Goal: Information Seeking & Learning: Compare options

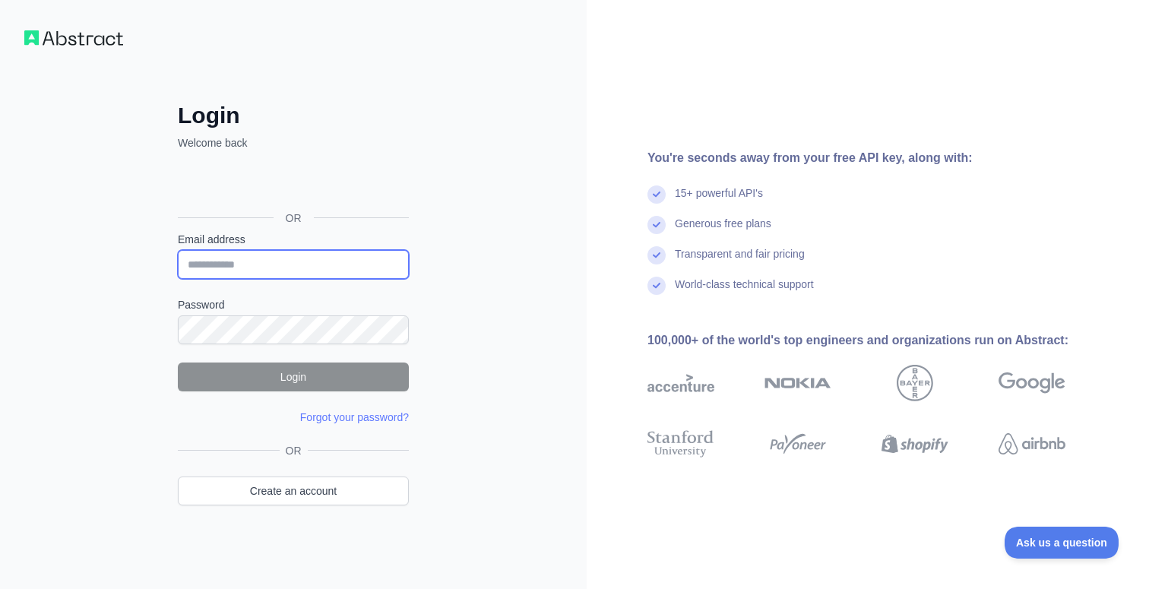
type input "**********"
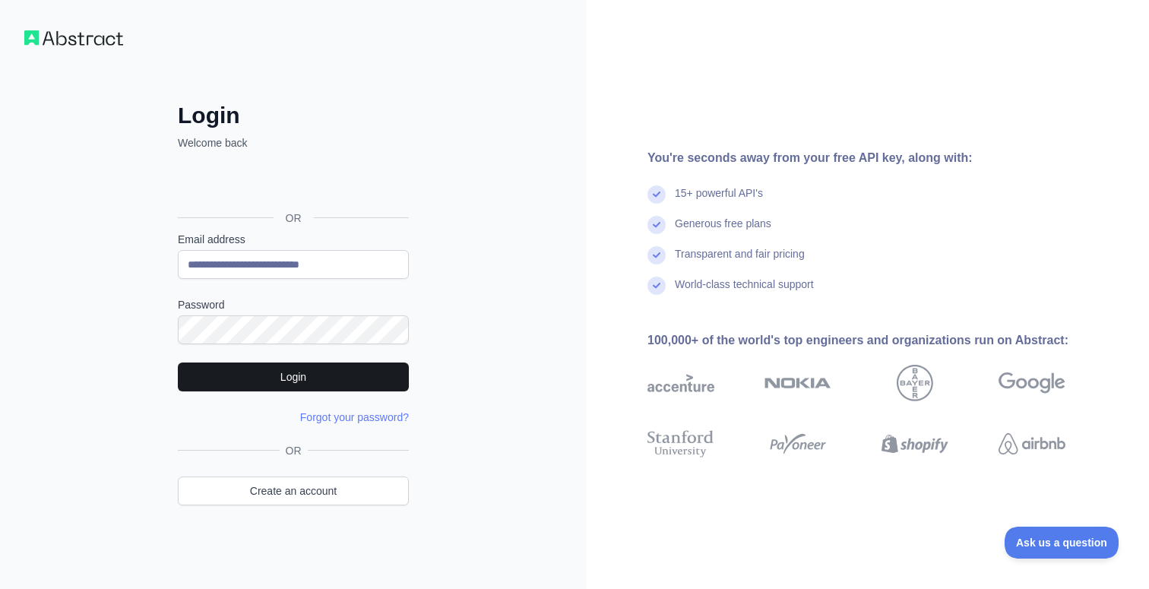
click at [333, 372] on button "Login" at bounding box center [293, 377] width 231 height 29
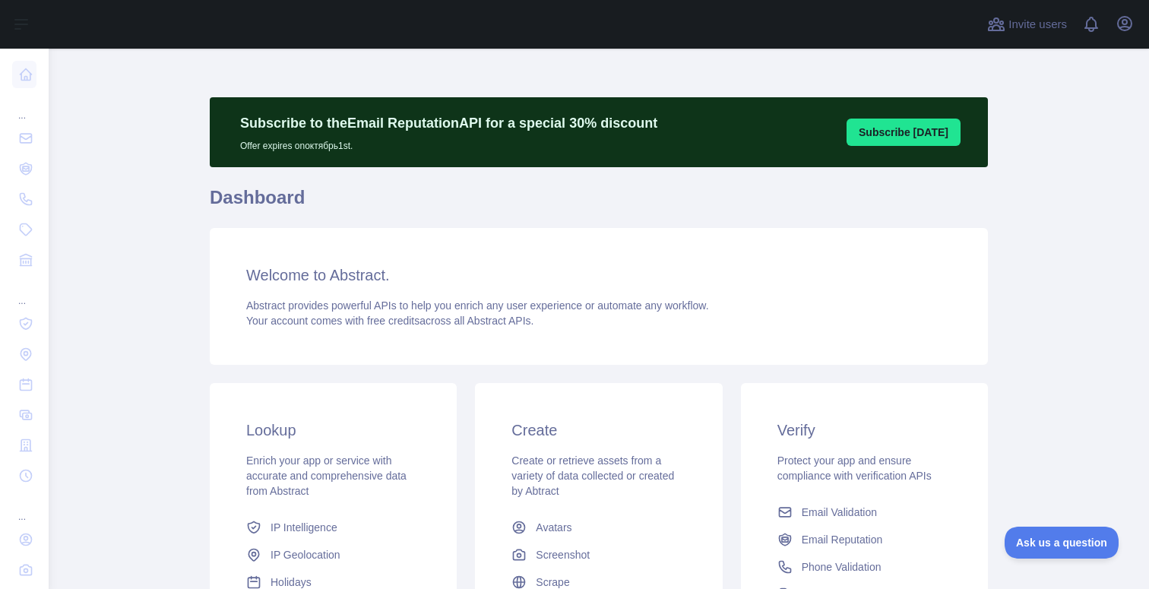
scroll to position [9, 0]
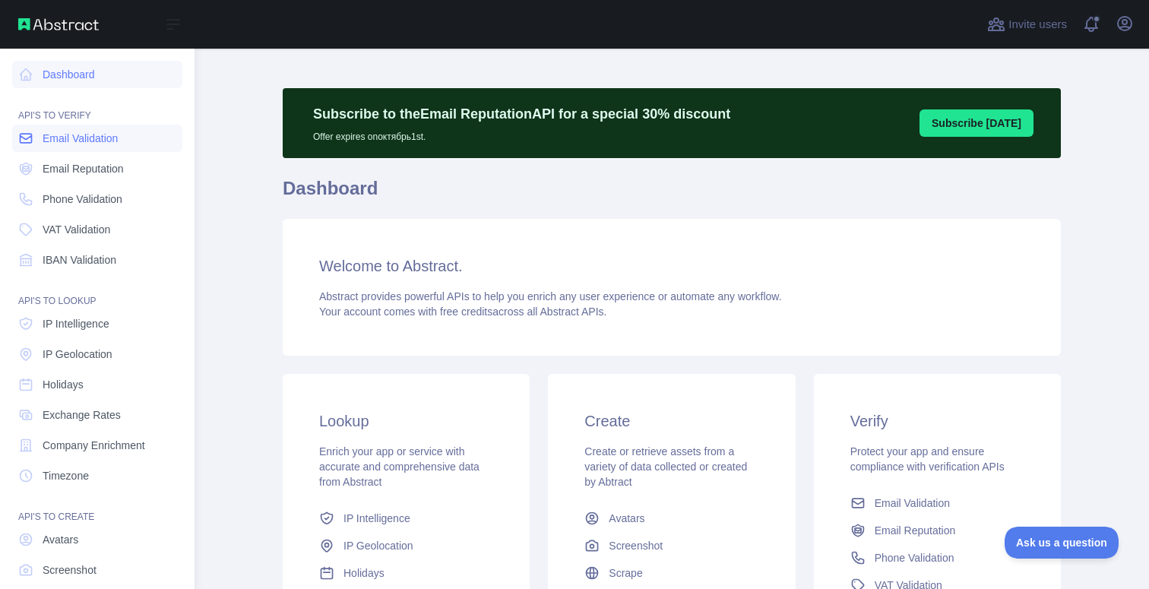
click at [68, 136] on span "Email Validation" at bounding box center [80, 138] width 75 height 15
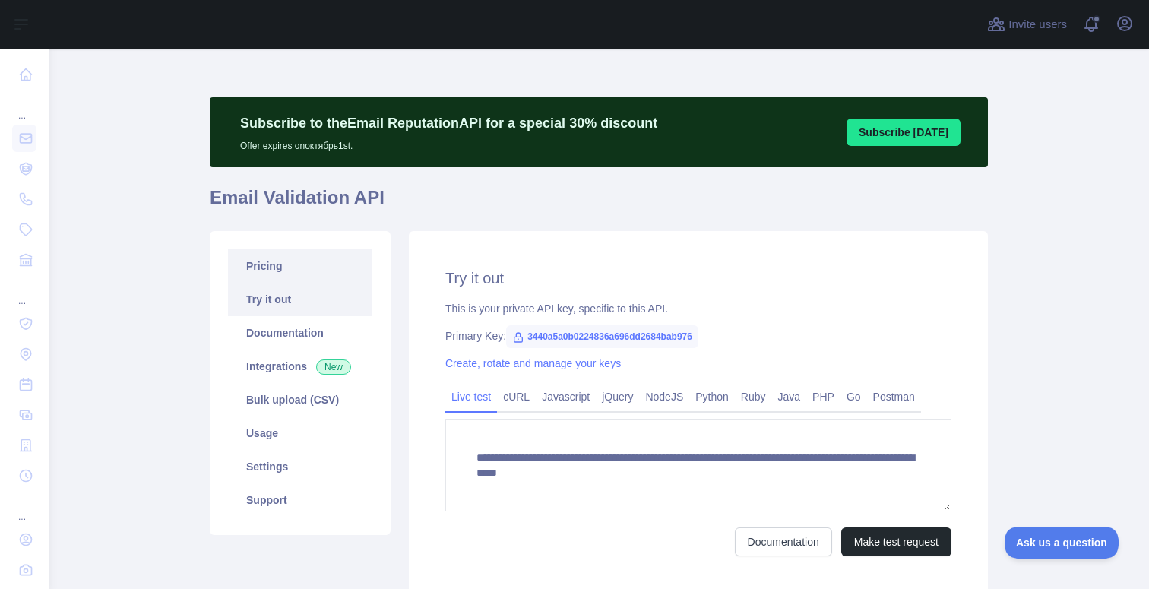
click at [262, 269] on link "Pricing" at bounding box center [300, 265] width 144 height 33
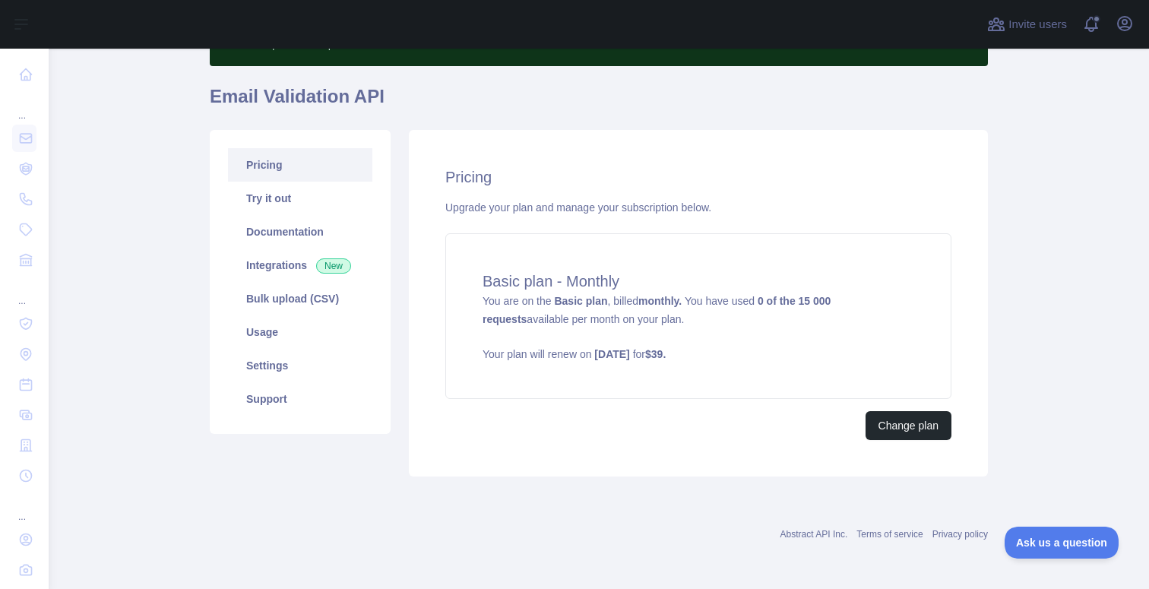
scroll to position [101, 0]
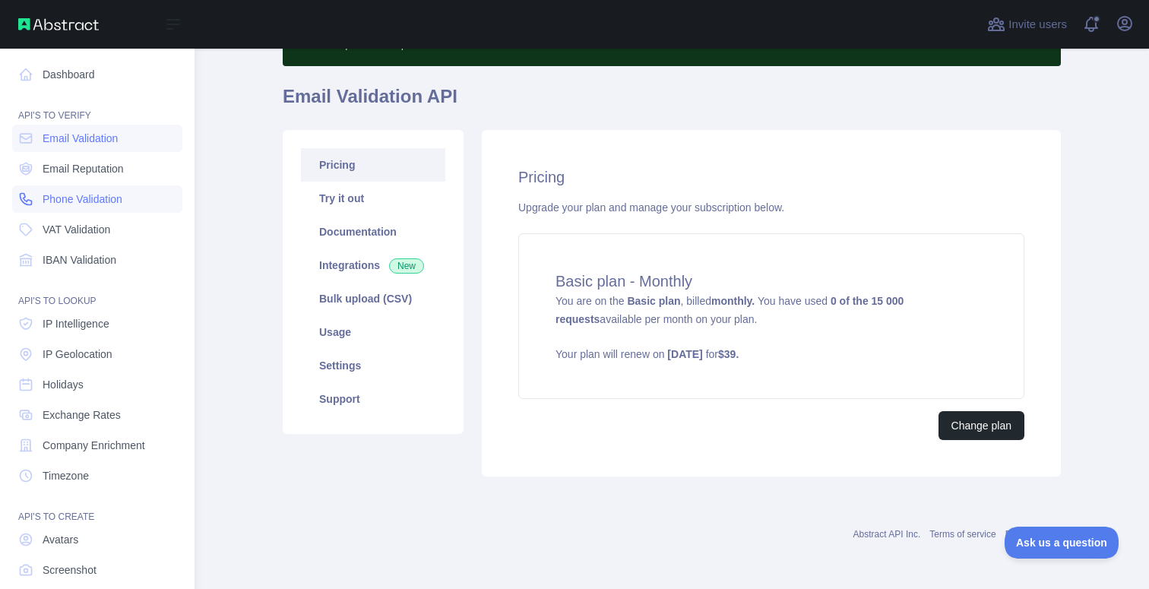
click at [66, 195] on span "Phone Validation" at bounding box center [83, 199] width 80 height 15
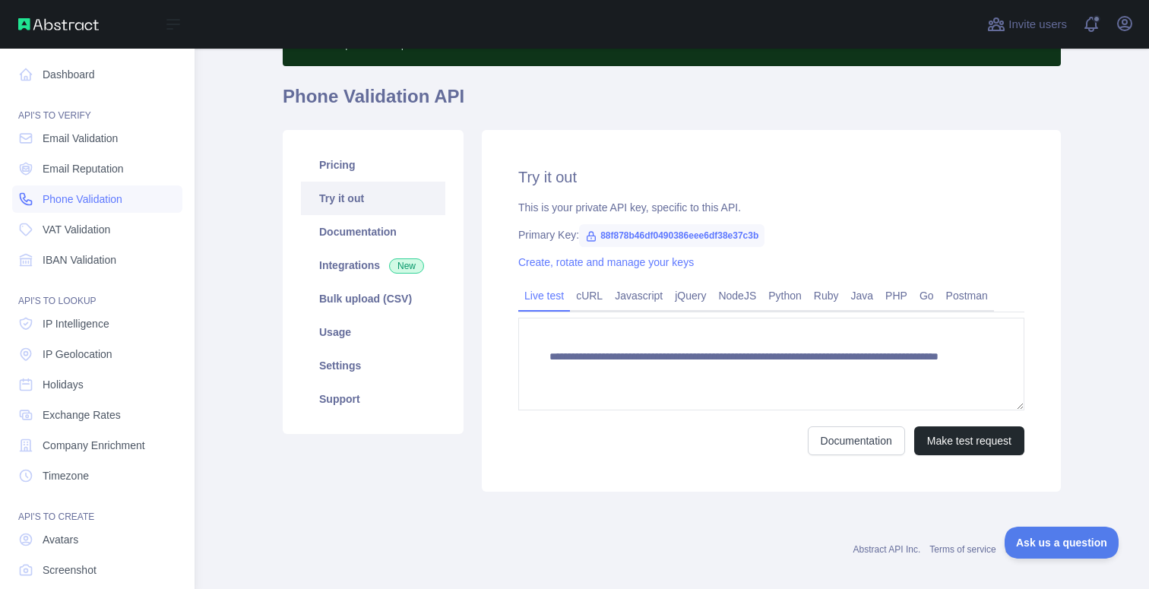
scroll to position [59, 0]
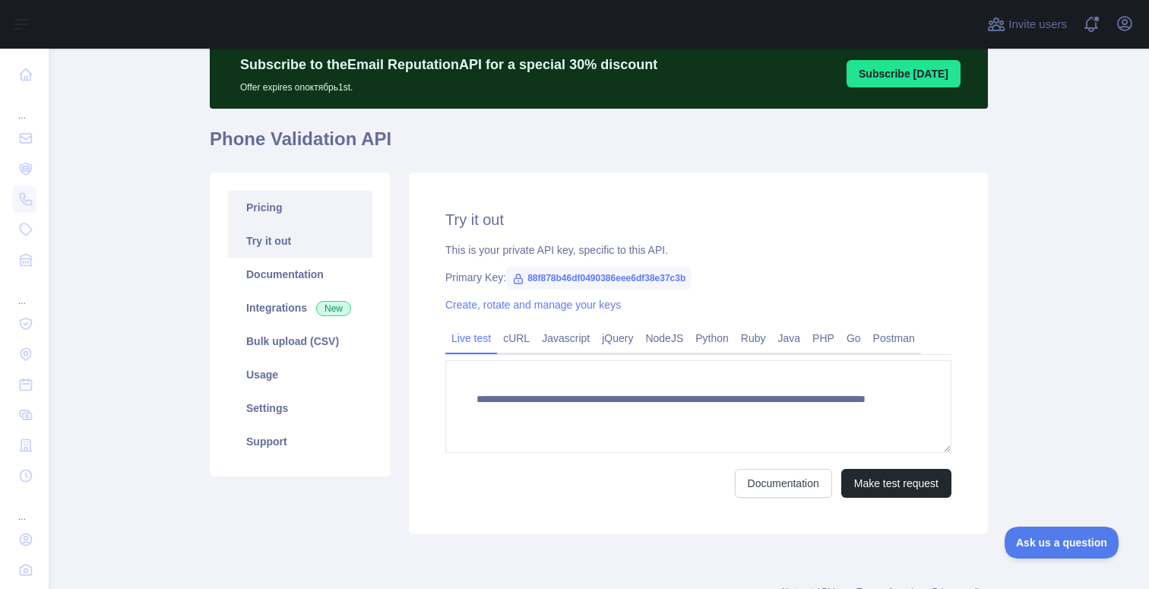
click at [322, 206] on link "Pricing" at bounding box center [300, 207] width 144 height 33
